Goal: Task Accomplishment & Management: Use online tool/utility

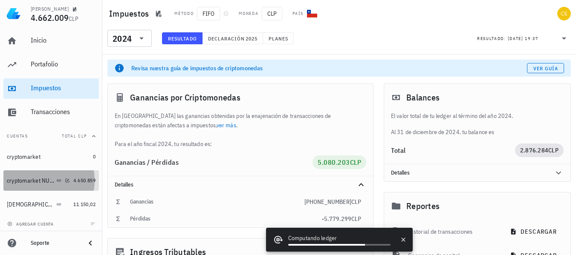
click at [36, 179] on div "cryptomarket NUEVA" at bounding box center [31, 180] width 48 height 7
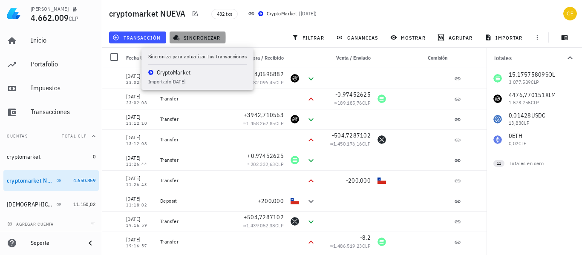
click at [199, 40] on span "sincronizar" at bounding box center [198, 37] width 46 height 7
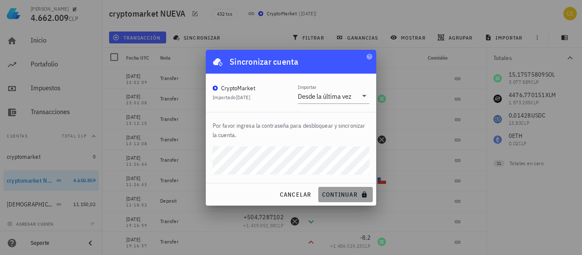
click at [330, 192] on span "continuar" at bounding box center [346, 195] width 48 height 8
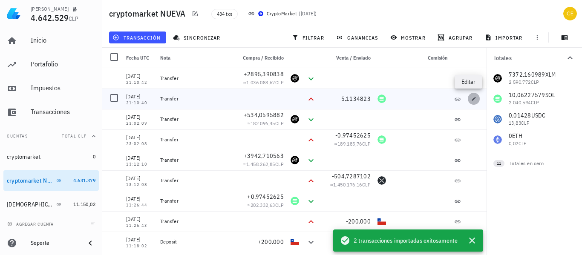
click at [468, 98] on span "button" at bounding box center [474, 98] width 12 height 5
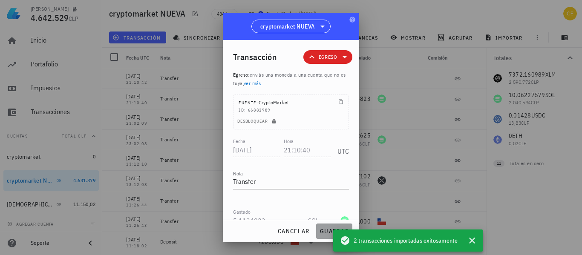
click at [323, 233] on span "guardar" at bounding box center [334, 232] width 29 height 8
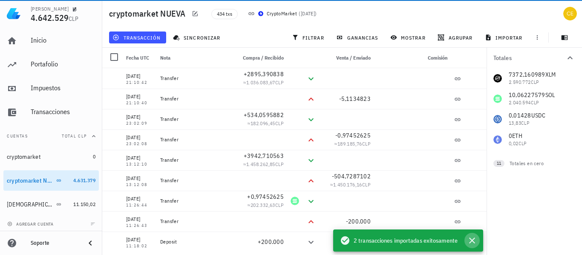
click at [472, 243] on icon "button" at bounding box center [472, 241] width 10 height 10
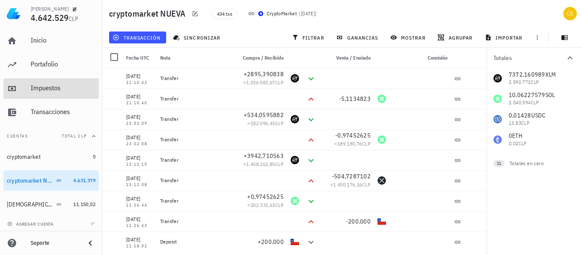
click at [30, 86] on link "Impuestos" at bounding box center [50, 88] width 95 height 20
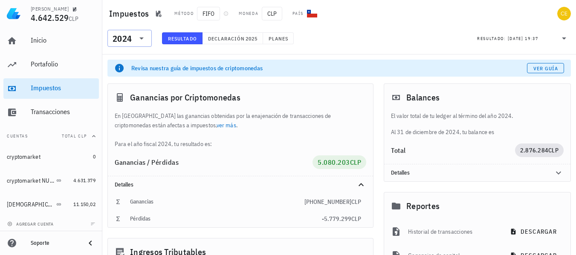
click at [140, 37] on icon at bounding box center [141, 38] width 10 height 10
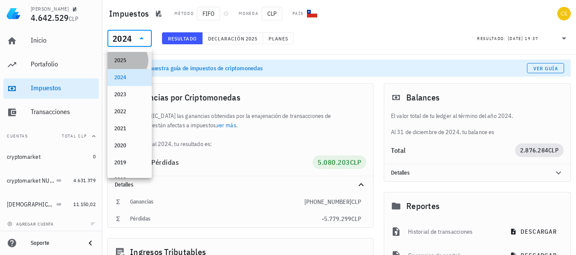
click at [132, 61] on div "2025" at bounding box center [129, 60] width 31 height 7
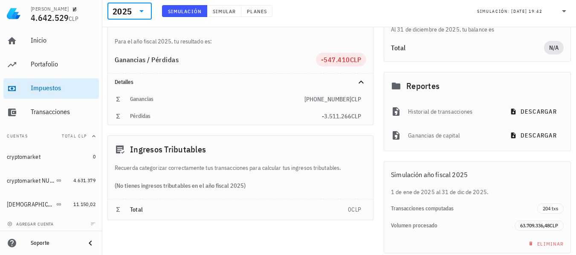
scroll to position [151, 0]
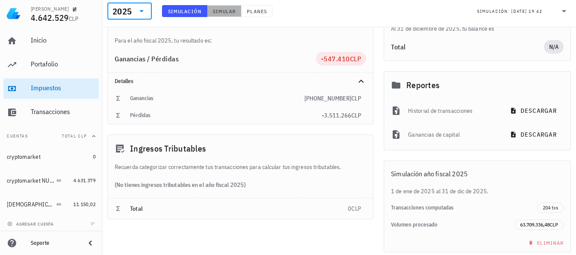
click at [216, 11] on span "Simular" at bounding box center [224, 11] width 24 height 6
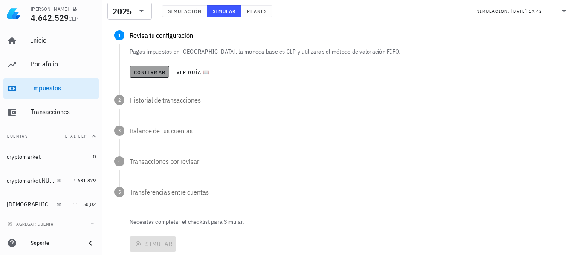
click at [148, 76] on button "Confirmar" at bounding box center [150, 72] width 40 height 12
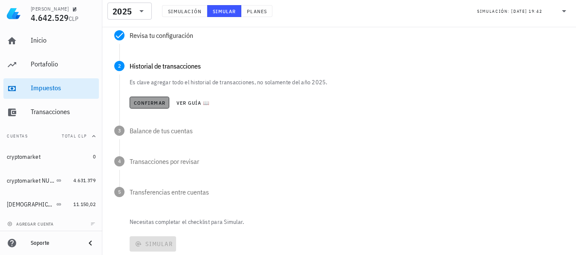
click at [152, 104] on span "Confirmar" at bounding box center [149, 103] width 32 height 6
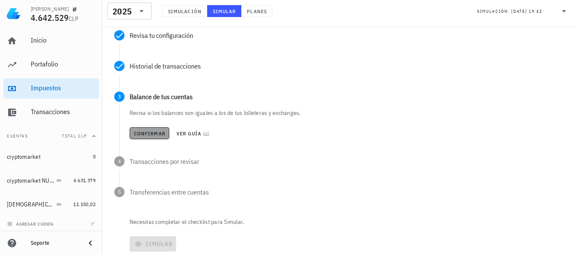
click at [153, 134] on span "Confirmar" at bounding box center [149, 133] width 32 height 6
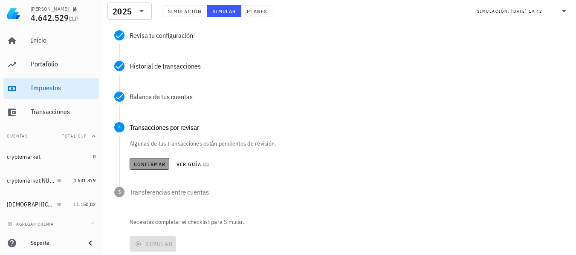
click at [151, 161] on span "Confirmar" at bounding box center [149, 164] width 32 height 6
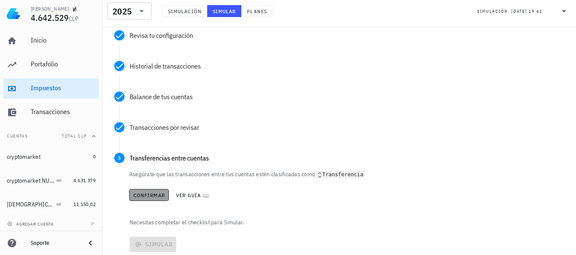
click at [146, 196] on span "Confirmar" at bounding box center [149, 195] width 32 height 6
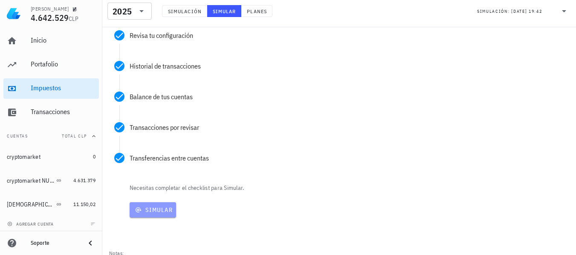
click at [154, 213] on span "Simular" at bounding box center [153, 210] width 40 height 8
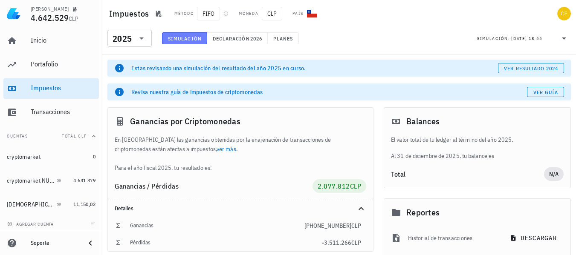
click at [196, 37] on span "Simulación" at bounding box center [184, 38] width 34 height 6
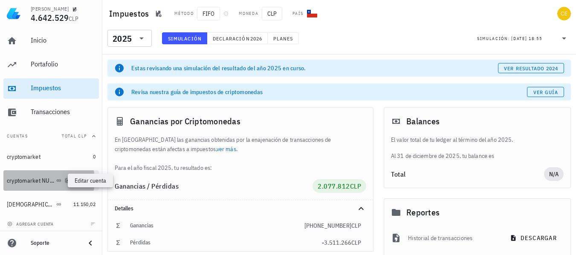
click at [66, 180] on icon "button" at bounding box center [68, 181] width 4 height 4
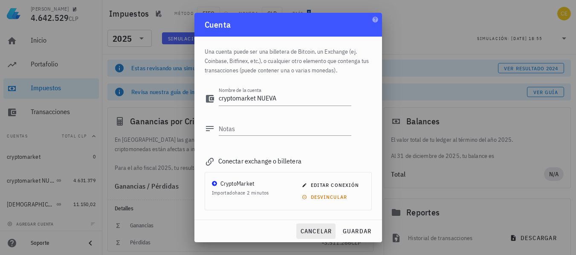
drag, startPoint x: 258, startPoint y: 226, endPoint x: 299, endPoint y: 233, distance: 41.0
click at [299, 233] on div "cancelar guardar" at bounding box center [287, 231] width 187 height 22
click at [299, 233] on button "cancelar" at bounding box center [315, 231] width 39 height 15
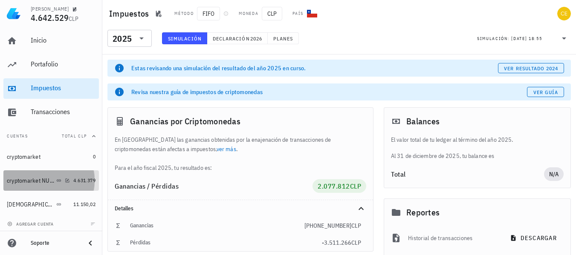
click at [23, 184] on div "cryptomarket NUEVA" at bounding box center [38, 181] width 63 height 8
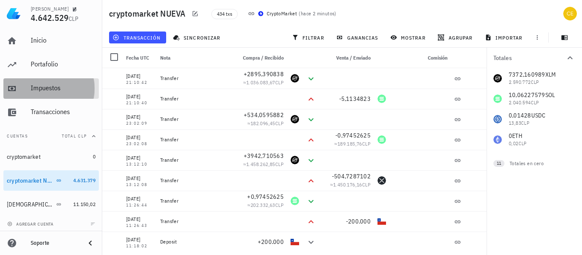
click at [57, 84] on div "Impuestos" at bounding box center [63, 88] width 65 height 8
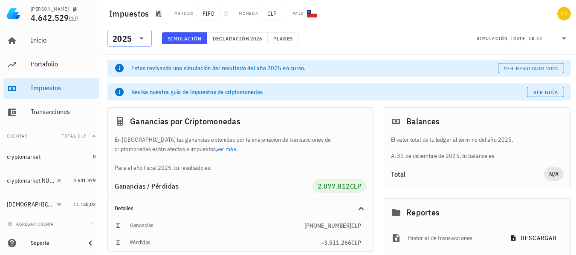
click at [146, 37] on icon at bounding box center [141, 38] width 10 height 10
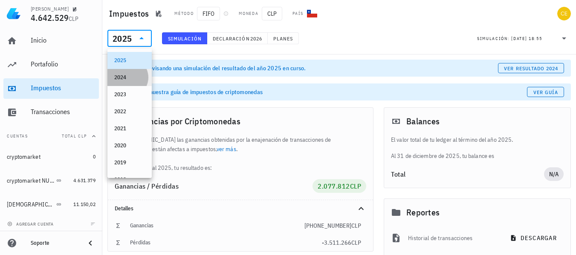
click at [126, 76] on div "2024" at bounding box center [129, 77] width 31 height 7
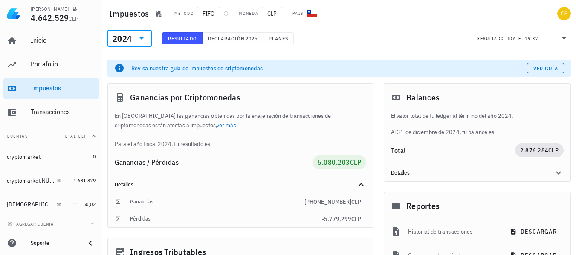
click at [140, 40] on icon at bounding box center [141, 38] width 10 height 10
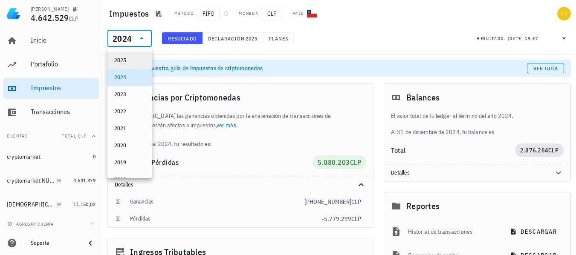
click at [127, 56] on div "2025" at bounding box center [129, 61] width 31 height 14
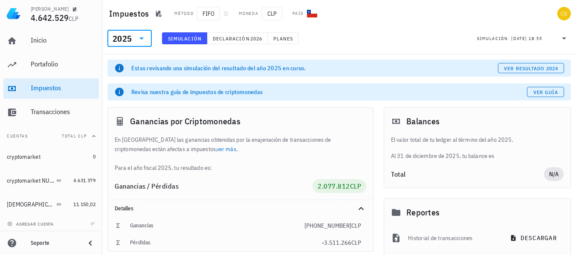
click at [192, 37] on span "Simulación" at bounding box center [184, 38] width 34 height 6
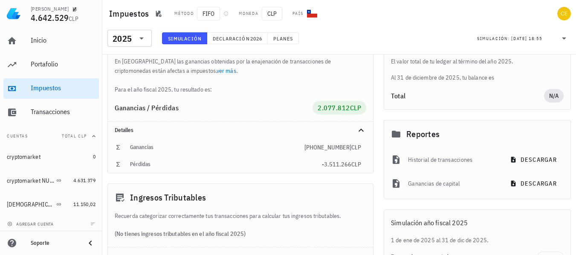
scroll to position [77, 0]
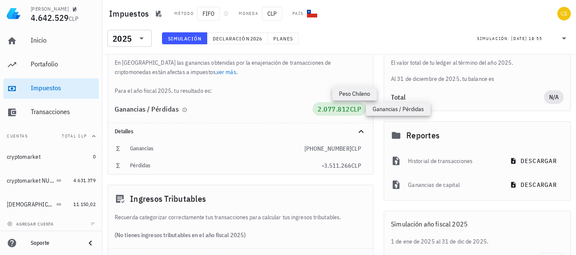
click at [355, 107] on span "CLP" at bounding box center [356, 109] width 12 height 9
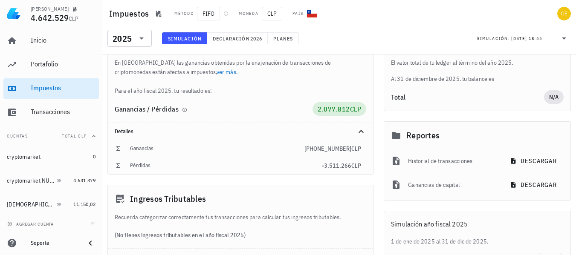
click at [322, 114] on div "2.077.812 CLP" at bounding box center [338, 109] width 43 height 10
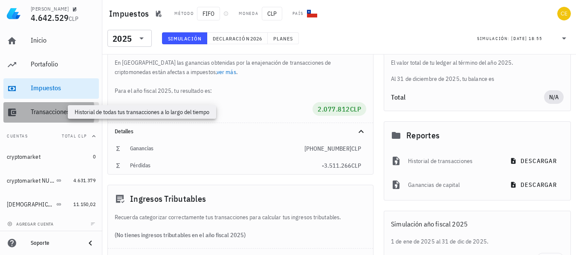
click at [63, 110] on div "Transacciones" at bounding box center [63, 112] width 65 height 8
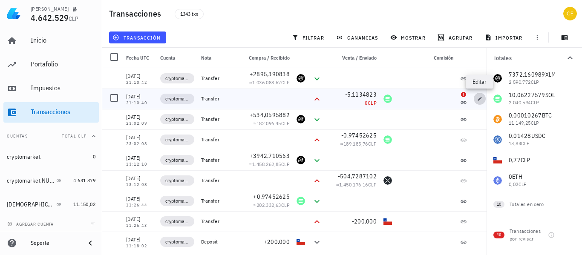
click at [478, 99] on icon "button" at bounding box center [479, 98] width 5 height 5
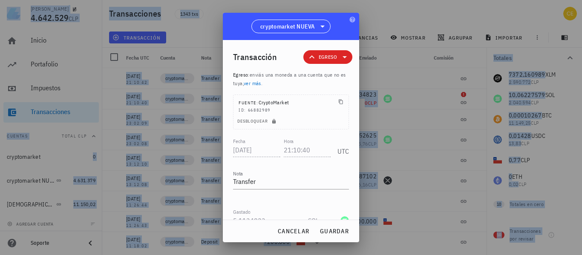
drag, startPoint x: 270, startPoint y: 15, endPoint x: 369, endPoint y: 28, distance: 99.7
click at [369, 28] on div "[PERSON_NAME] 4.642.529 CLP Inicio [GEOGRAPHIC_DATA] Impuestos [GEOGRAPHIC_DATA…" at bounding box center [291, 127] width 582 height 255
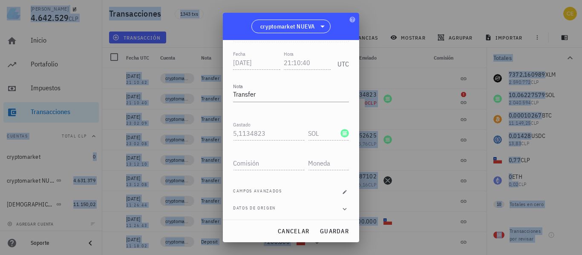
scroll to position [89, 0]
click at [382, 22] on div at bounding box center [291, 127] width 582 height 255
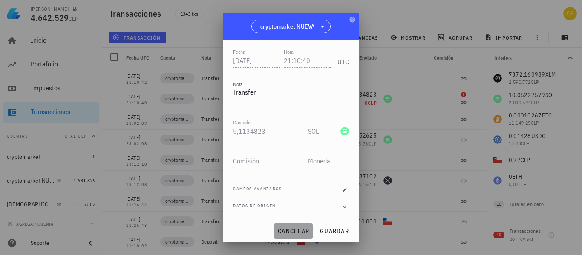
click at [282, 224] on button "cancelar" at bounding box center [293, 231] width 39 height 15
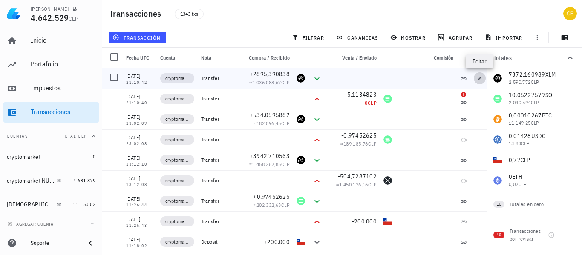
click at [476, 78] on span "button" at bounding box center [480, 78] width 12 height 5
type input "21:10:42"
type input "2.895,39083817"
type input "XLM"
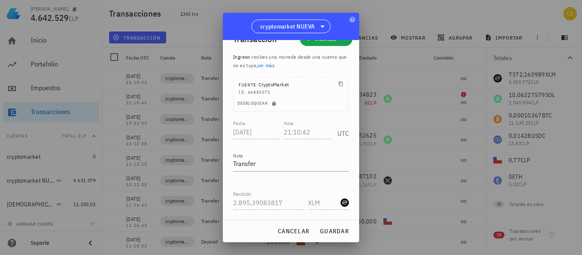
scroll to position [0, 0]
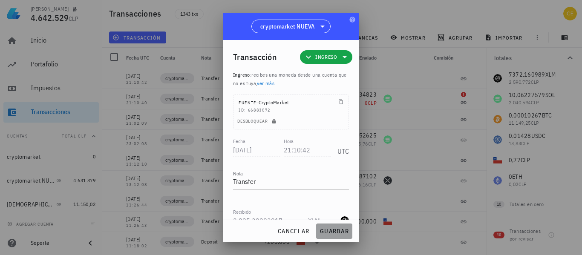
click at [335, 232] on span "guardar" at bounding box center [334, 232] width 29 height 8
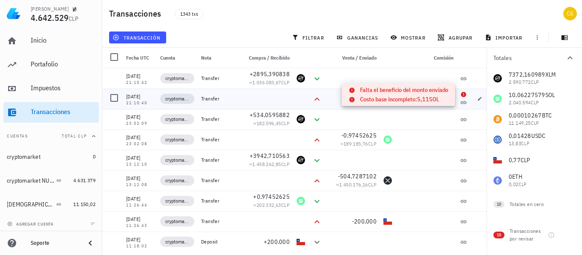
click at [462, 95] on icon at bounding box center [463, 94] width 5 height 5
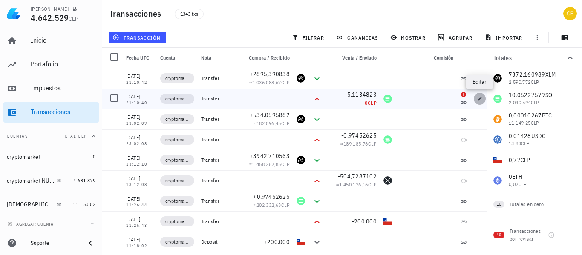
click at [478, 98] on icon "button" at bounding box center [479, 98] width 5 height 5
type input "21:10:40"
type input "5,1134823"
type input "SOL"
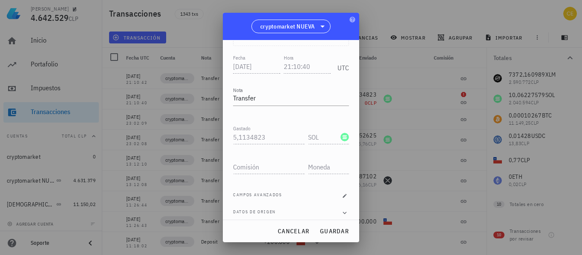
scroll to position [89, 0]
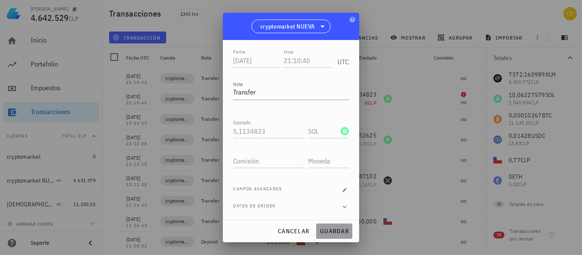
click at [345, 231] on span "guardar" at bounding box center [334, 232] width 29 height 8
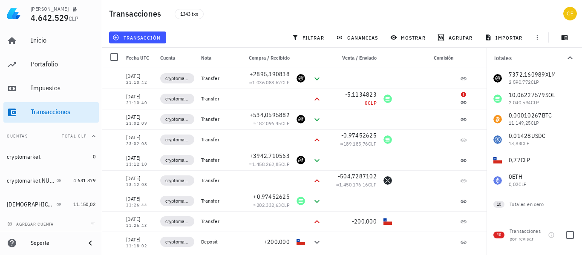
click at [580, 248] on div "10 Transacciones por revisar" at bounding box center [534, 233] width 95 height 31
click at [571, 234] on div at bounding box center [570, 235] width 14 height 14
checkbox input "true"
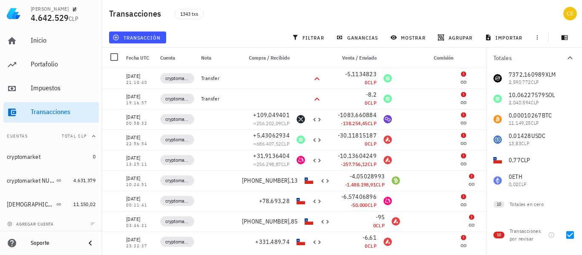
scroll to position [3, 0]
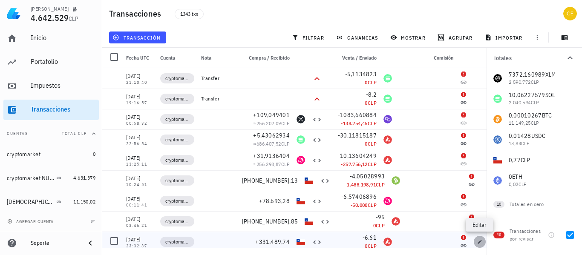
click at [478, 243] on icon "button" at bounding box center [480, 242] width 4 height 4
type input "[DATE]"
type input "23:32:37"
type input "331.489,74"
type input "CLP"
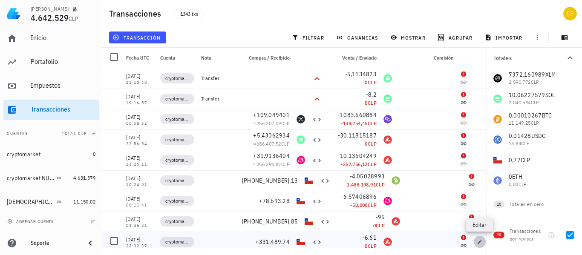
type input "6,61"
type input "AVAX"
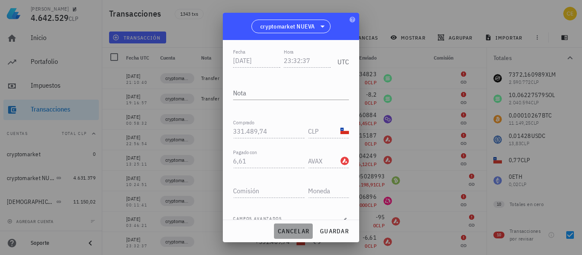
click at [300, 229] on span "cancelar" at bounding box center [293, 232] width 32 height 8
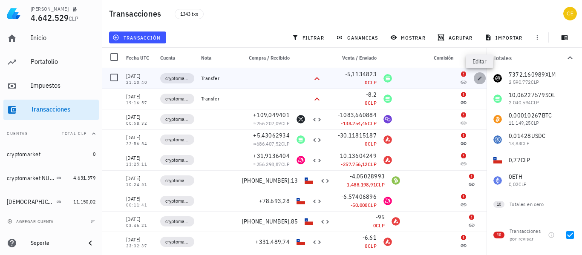
click at [477, 77] on span "button" at bounding box center [480, 78] width 12 height 5
type input "[DATE]"
type input "21:10:40"
type textarea "Transfer"
type input "5,1134823"
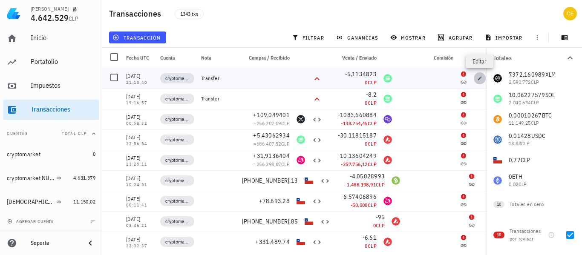
type input "SOL"
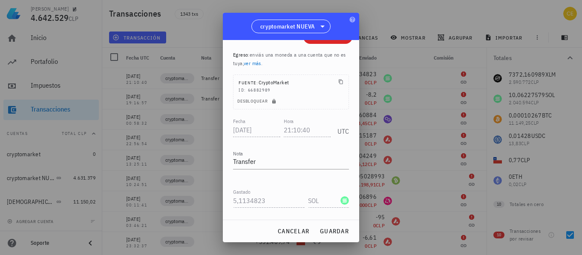
scroll to position [0, 0]
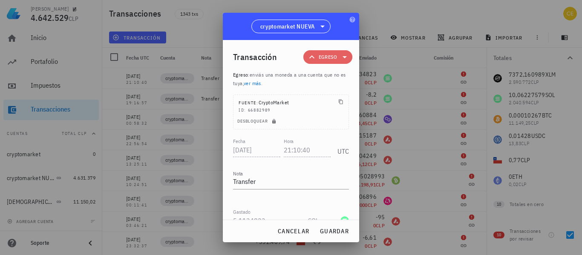
click at [340, 56] on icon at bounding box center [345, 57] width 10 height 10
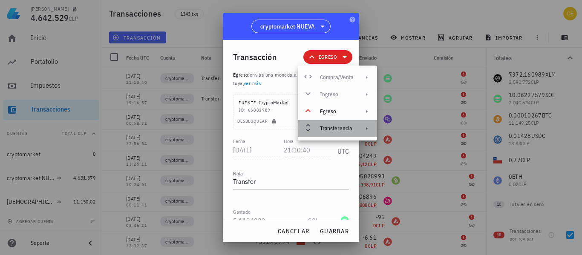
click at [368, 131] on icon at bounding box center [366, 128] width 7 height 7
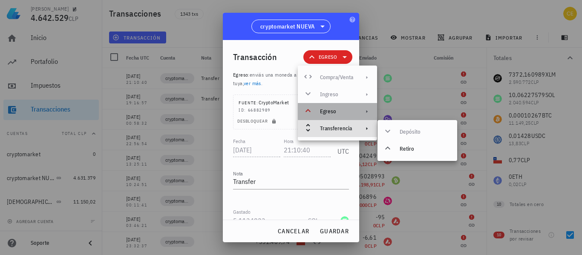
click at [364, 111] on icon at bounding box center [366, 111] width 7 height 7
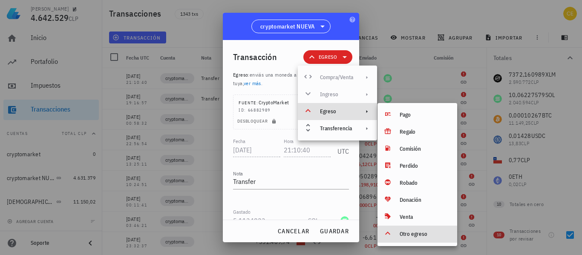
click at [367, 92] on div "Compra/Venta Ingreso Egreso Transferencia" at bounding box center [337, 103] width 79 height 68
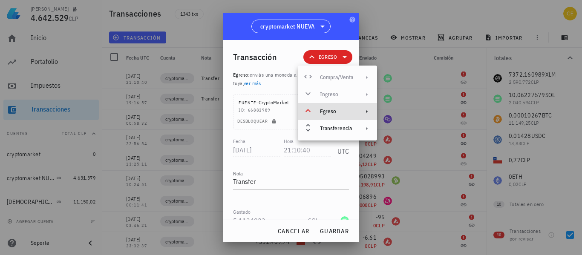
click at [367, 92] on div "Compra/Venta Ingreso Egreso Transferencia" at bounding box center [337, 103] width 79 height 68
drag, startPoint x: 367, startPoint y: 92, endPoint x: 360, endPoint y: 81, distance: 14.2
click at [360, 81] on div "Compra/Venta Ingreso Egreso Transferencia" at bounding box center [337, 103] width 79 height 68
click at [368, 113] on icon at bounding box center [366, 111] width 7 height 7
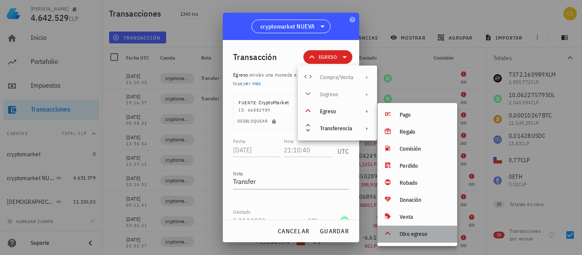
click at [389, 235] on icon at bounding box center [388, 233] width 10 height 10
click at [390, 236] on icon at bounding box center [388, 233] width 10 height 10
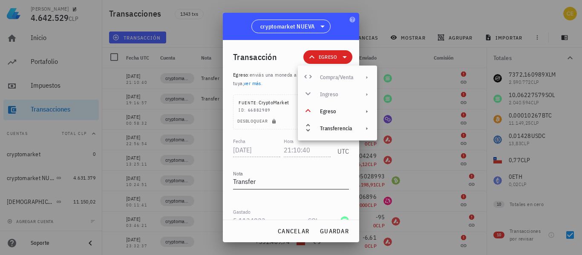
click at [338, 170] on div "Nota Transfer" at bounding box center [291, 184] width 116 height 28
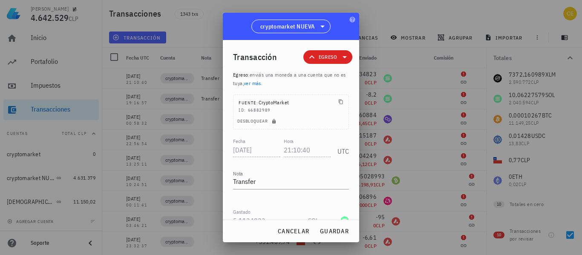
scroll to position [89, 0]
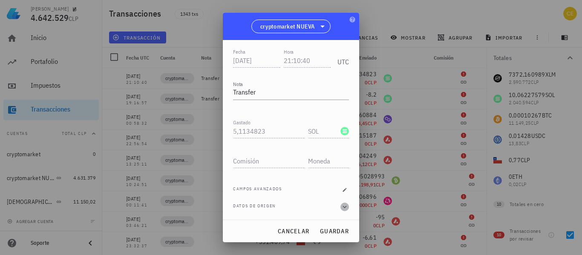
click at [341, 207] on icon "button" at bounding box center [345, 207] width 8 height 10
click at [343, 207] on icon "button" at bounding box center [345, 207] width 4 height 3
click at [342, 192] on icon "button" at bounding box center [344, 189] width 5 height 5
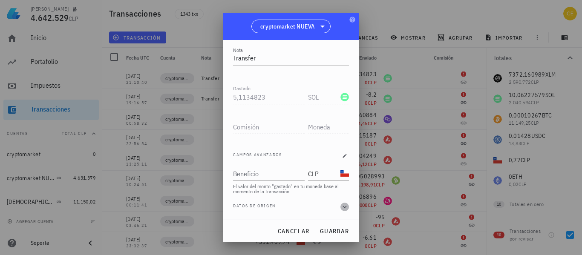
click at [343, 206] on icon "button" at bounding box center [345, 207] width 4 height 3
click at [341, 208] on icon "button" at bounding box center [345, 206] width 8 height 10
click at [301, 231] on span "cancelar" at bounding box center [293, 232] width 32 height 8
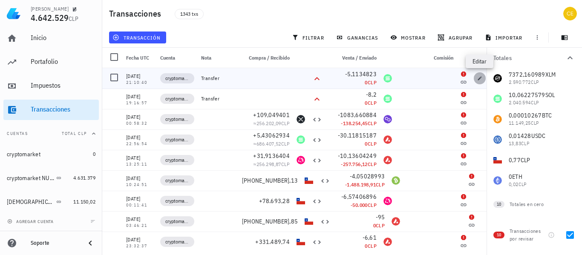
click at [476, 78] on span "button" at bounding box center [480, 78] width 12 height 5
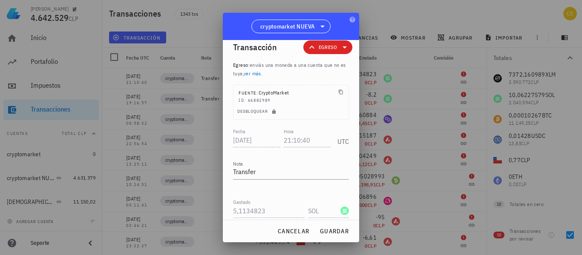
scroll to position [0, 0]
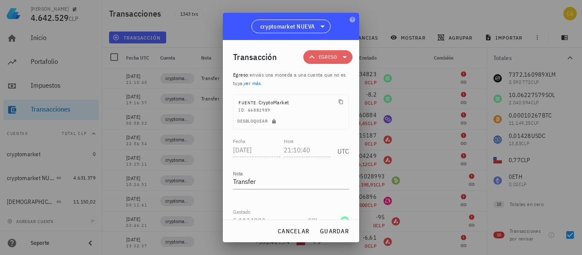
click at [342, 55] on icon at bounding box center [345, 57] width 10 height 10
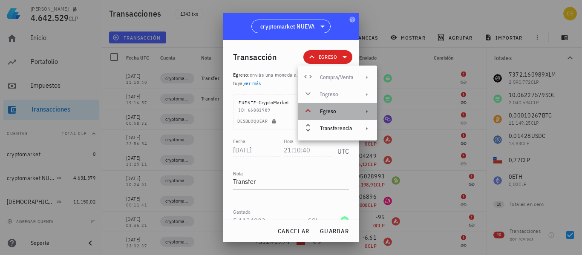
click at [367, 114] on icon at bounding box center [366, 111] width 7 height 7
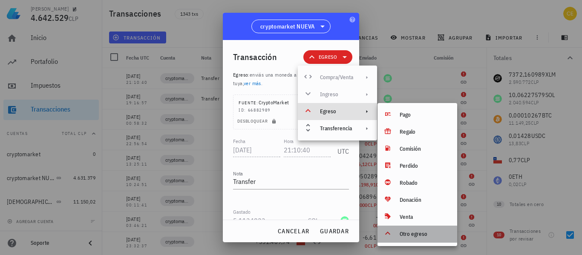
click at [402, 232] on div "Otro egreso" at bounding box center [425, 234] width 51 height 7
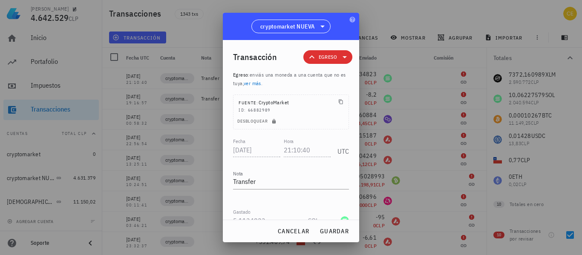
click at [308, 55] on icon at bounding box center [312, 57] width 10 height 10
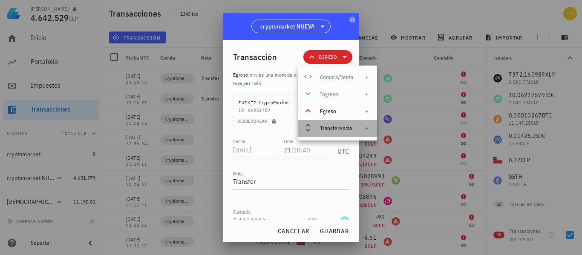
click at [369, 127] on icon at bounding box center [366, 128] width 7 height 7
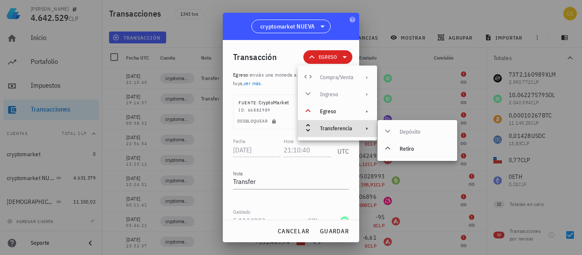
drag, startPoint x: 364, startPoint y: 76, endPoint x: 366, endPoint y: 92, distance: 16.3
click at [366, 92] on div "Compra/Venta Ingreso Egreso Transferencia" at bounding box center [337, 103] width 79 height 68
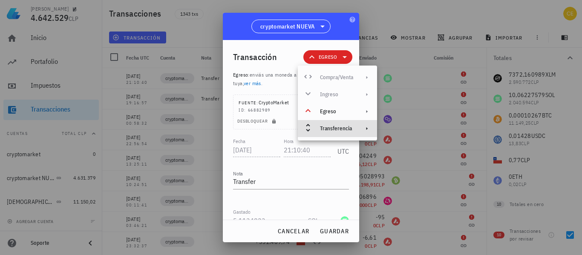
click at [365, 98] on div "Compra/Venta Ingreso Egreso Transferencia" at bounding box center [337, 103] width 79 height 68
click at [300, 230] on span "cancelar" at bounding box center [293, 232] width 32 height 8
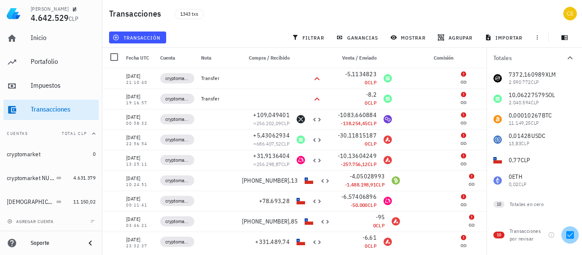
click at [566, 234] on div at bounding box center [570, 235] width 14 height 14
checkbox input "false"
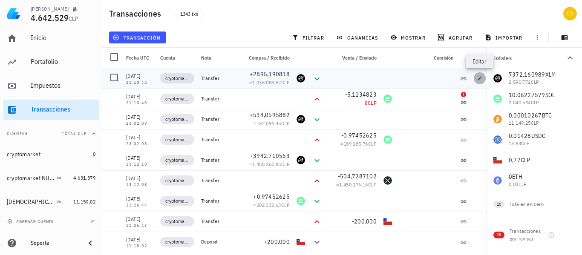
click at [479, 77] on icon "button" at bounding box center [479, 78] width 5 height 5
type input "21:10:42"
type input "2.895,39083817"
type input "XLM"
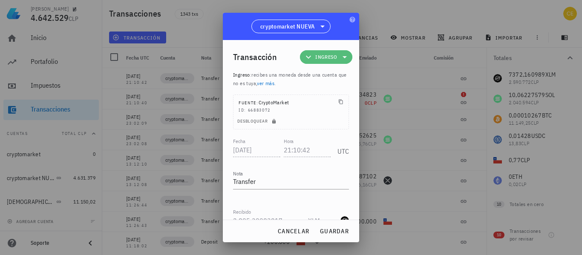
click at [343, 56] on icon at bounding box center [345, 57] width 4 height 2
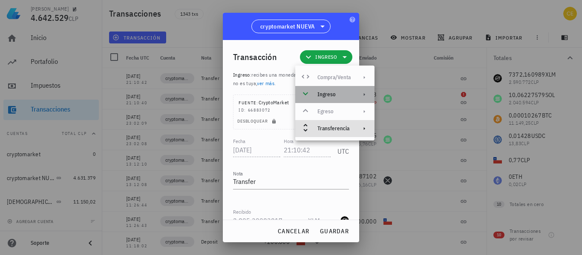
click at [364, 95] on icon at bounding box center [364, 94] width 7 height 7
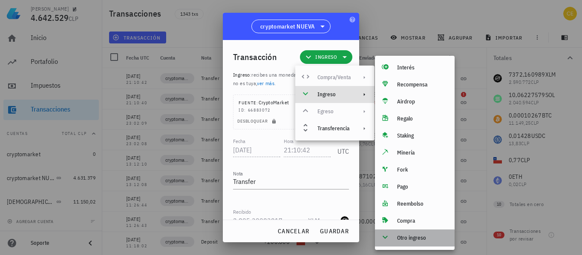
click at [388, 237] on icon at bounding box center [385, 237] width 10 height 10
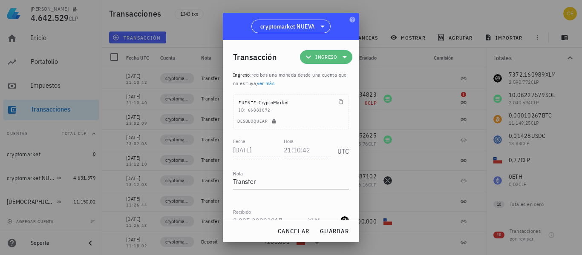
click at [340, 61] on icon at bounding box center [345, 57] width 10 height 10
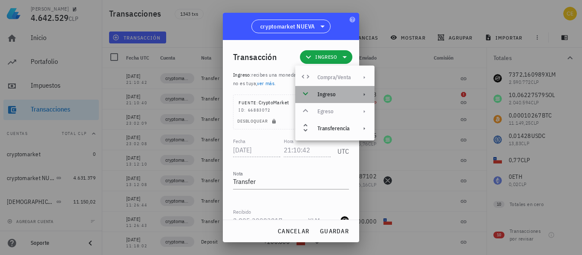
click at [351, 92] on div "Ingreso" at bounding box center [333, 94] width 33 height 7
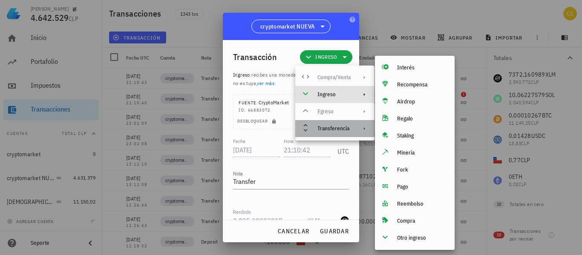
click at [365, 133] on div "Transferencia" at bounding box center [334, 128] width 79 height 17
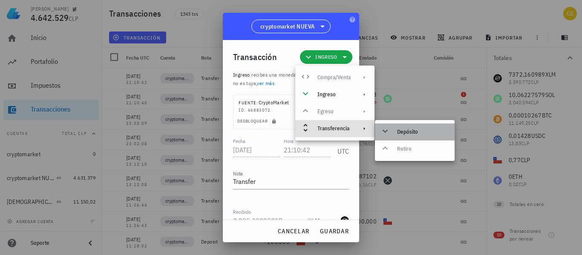
click at [384, 130] on icon at bounding box center [385, 131] width 10 height 10
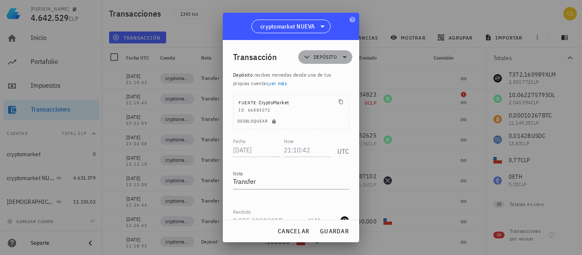
click at [341, 58] on icon at bounding box center [345, 57] width 10 height 10
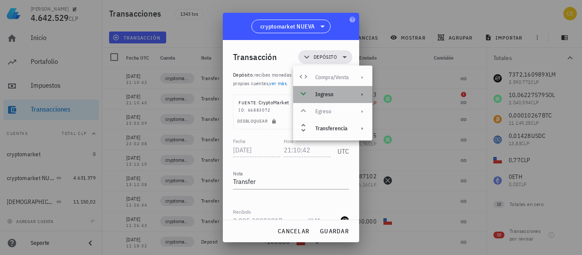
click at [330, 96] on div "Ingreso" at bounding box center [331, 94] width 33 height 7
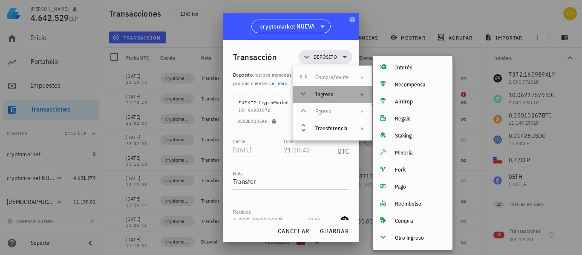
click at [331, 96] on div "Ingreso" at bounding box center [331, 94] width 33 height 7
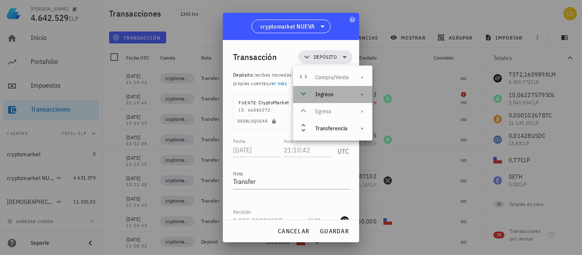
click at [331, 96] on div "Ingreso" at bounding box center [331, 94] width 33 height 7
click at [355, 95] on div "Ingreso" at bounding box center [332, 94] width 79 height 17
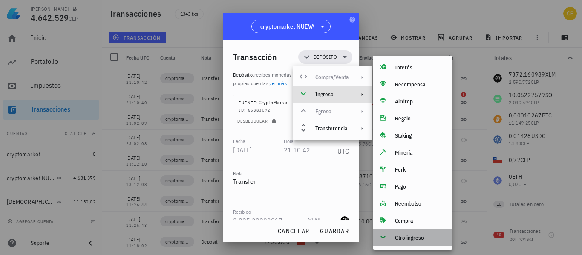
click at [420, 241] on div "Otro ingreso" at bounding box center [420, 238] width 51 height 7
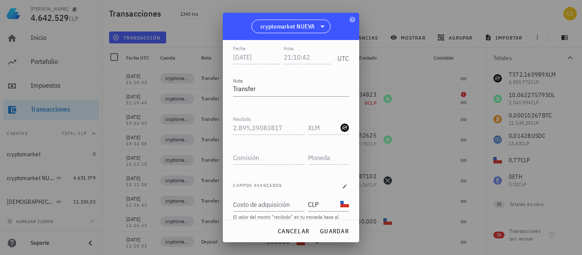
scroll to position [124, 0]
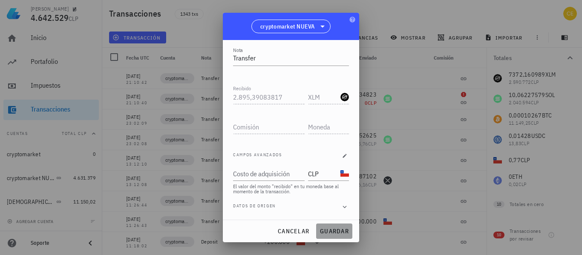
click at [326, 233] on span "guardar" at bounding box center [334, 232] width 29 height 8
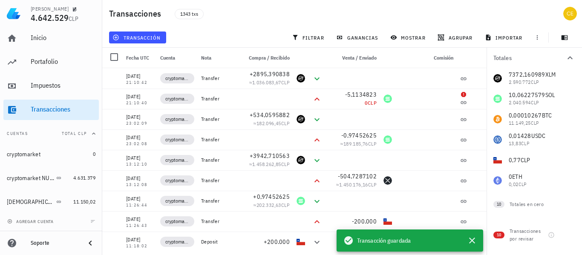
scroll to position [89, 0]
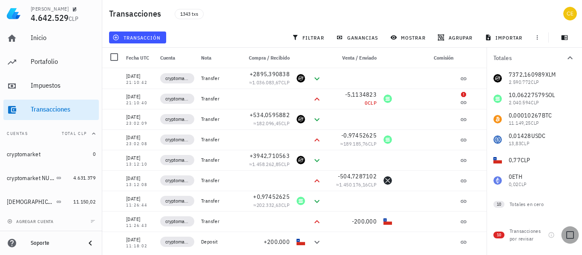
click at [568, 233] on div at bounding box center [570, 235] width 14 height 14
checkbox input "true"
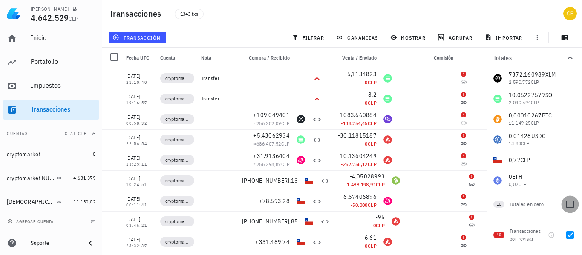
click at [572, 206] on div at bounding box center [570, 204] width 14 height 14
checkbox input "true"
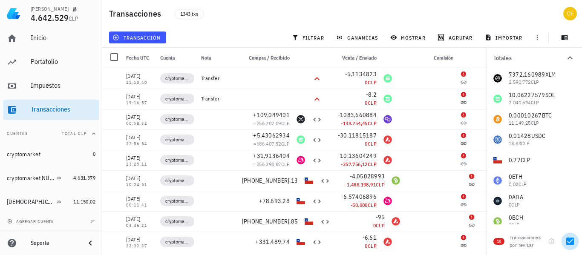
click at [568, 239] on div at bounding box center [570, 241] width 14 height 14
checkbox input "false"
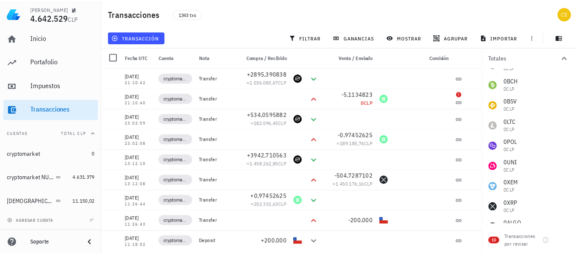
scroll to position [0, 0]
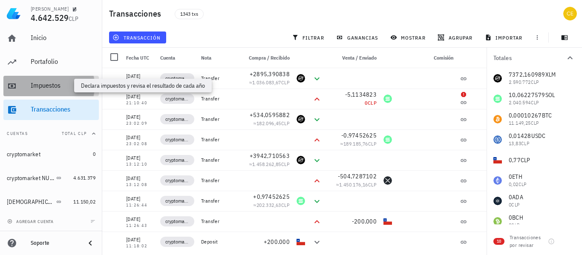
click at [60, 83] on div "Impuestos" at bounding box center [63, 85] width 65 height 8
